Goal: Task Accomplishment & Management: Use online tool/utility

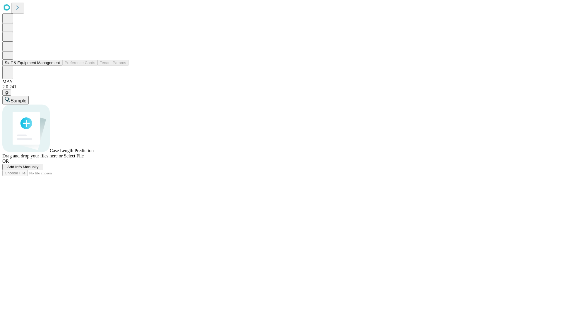
click at [56, 66] on button "Staff & Equipment Management" at bounding box center [32, 63] width 60 height 6
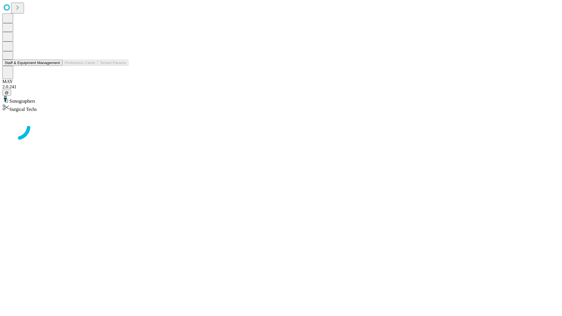
click at [56, 66] on button "Staff & Equipment Management" at bounding box center [32, 63] width 60 height 6
